Goal: Task Accomplishment & Management: Manage account settings

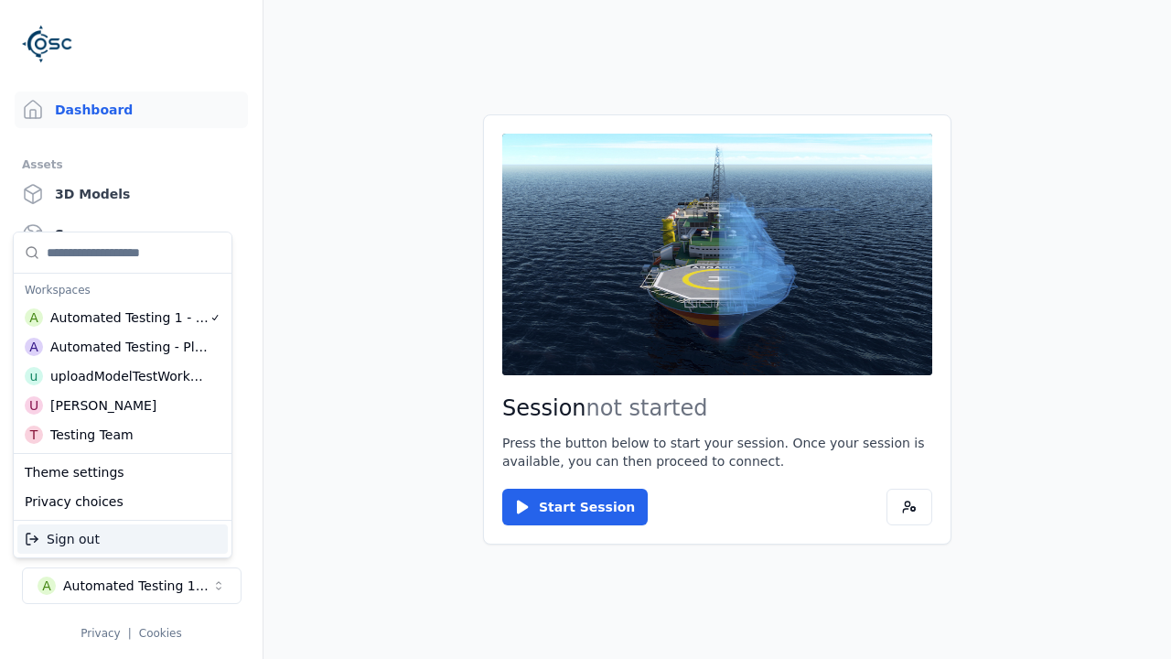
click at [123, 434] on div "Testing Team" at bounding box center [91, 434] width 83 height 18
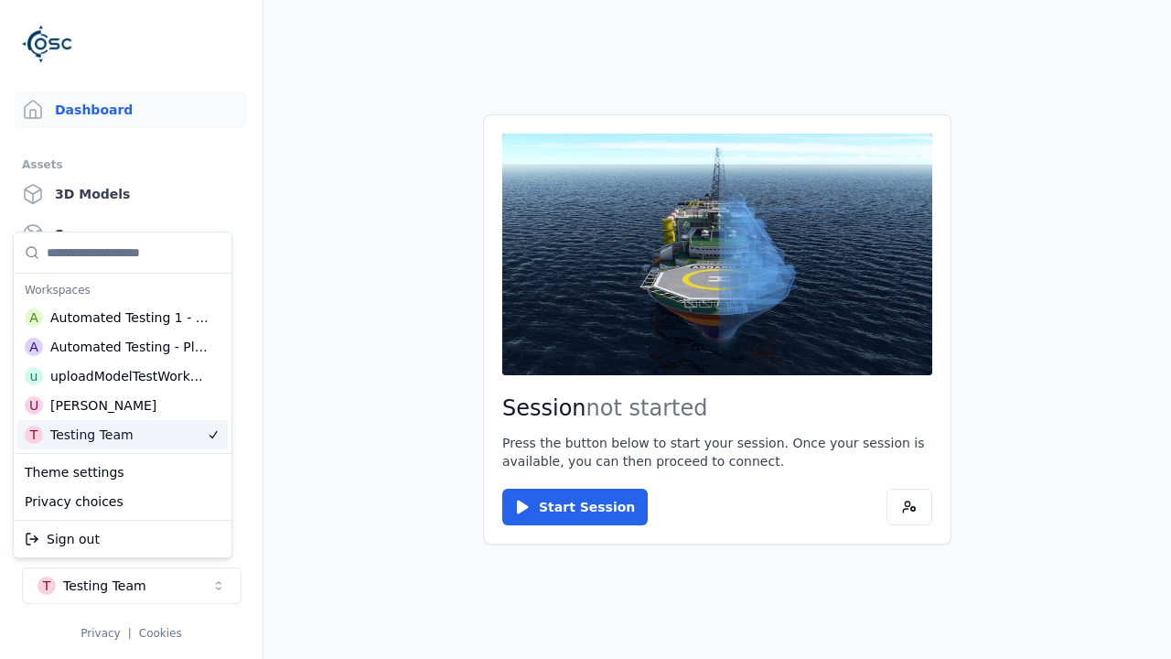
click at [585, 329] on html "Support Dashboard Assets 3D Models Scenes Datasets Recordings Support Documenta…" at bounding box center [585, 329] width 1171 height 659
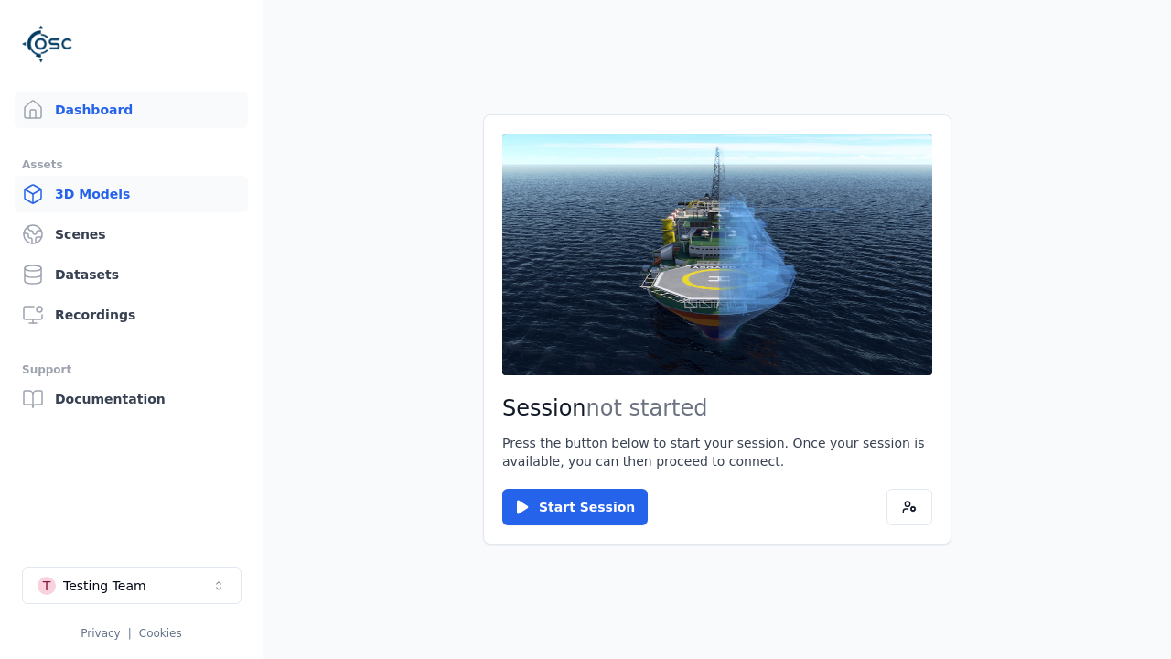
click at [131, 194] on link "3D Models" at bounding box center [131, 194] width 233 height 37
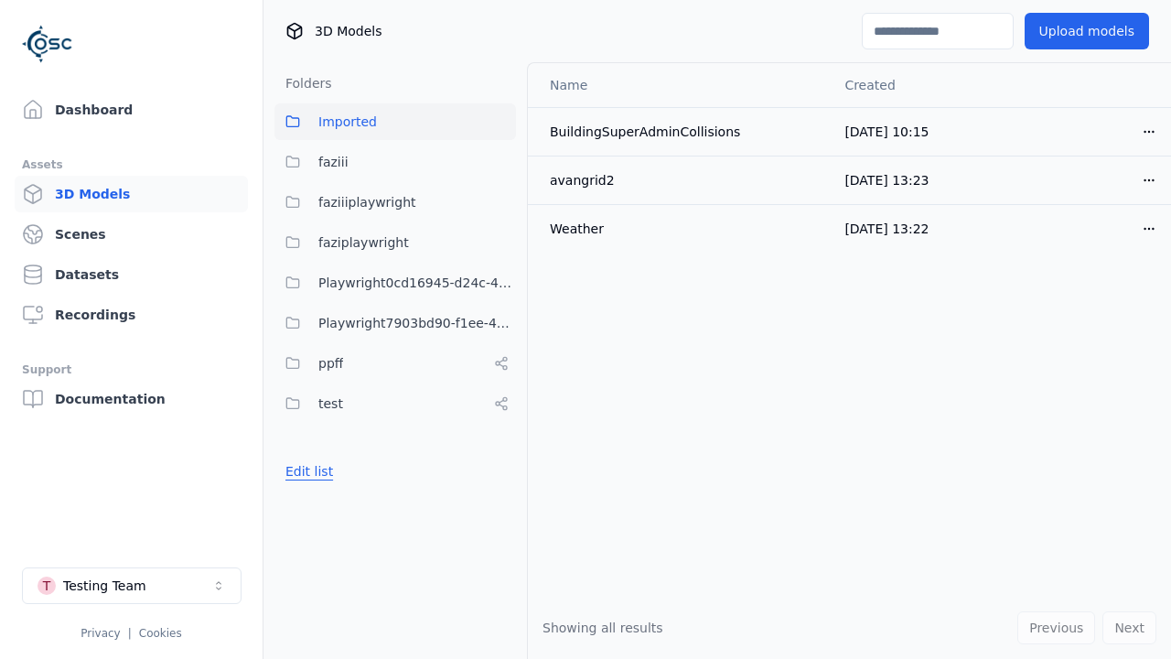
click at [306, 471] on button "Edit list" at bounding box center [309, 471] width 70 height 33
click at [322, 471] on link "Create folder" at bounding box center [327, 471] width 84 height 18
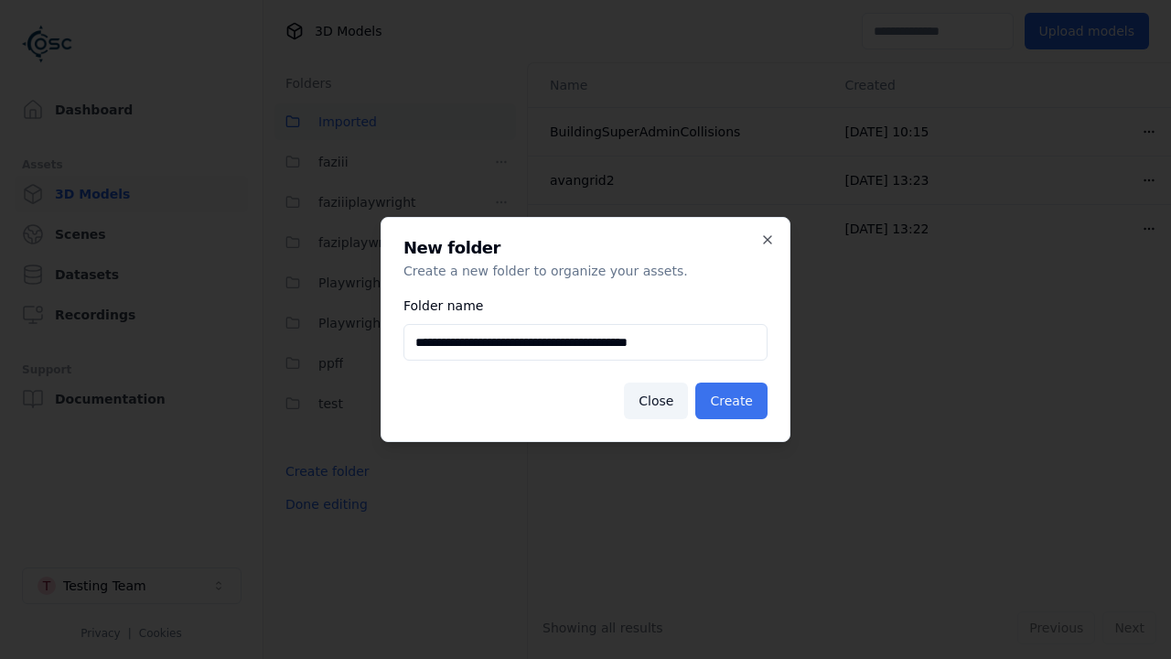
type input "**********"
click at [734, 401] on button "Create" at bounding box center [731, 400] width 72 height 37
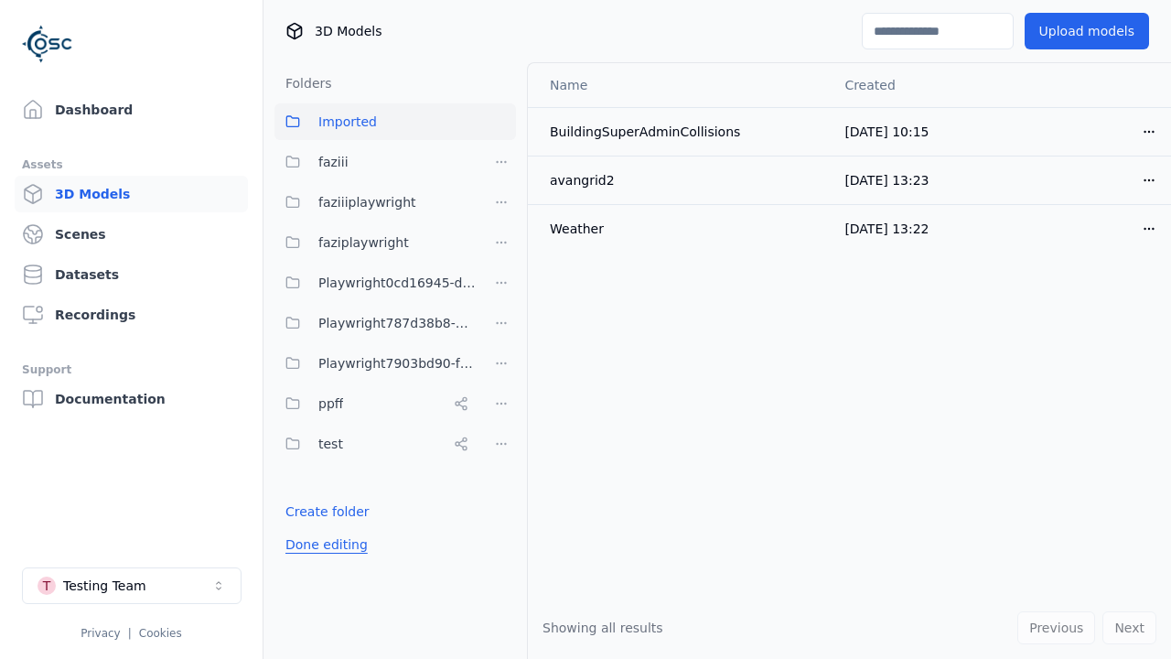
click at [321, 544] on button "Done editing" at bounding box center [326, 544] width 104 height 33
click at [306, 511] on button "Edit list" at bounding box center [309, 511] width 70 height 33
click at [501, 323] on html "Support Dashboard Assets 3D Models Scenes Datasets Recordings Support Documenta…" at bounding box center [585, 329] width 1171 height 659
click at [500, 390] on div "Rename" at bounding box center [506, 389] width 123 height 29
